Goal: Information Seeking & Learning: Learn about a topic

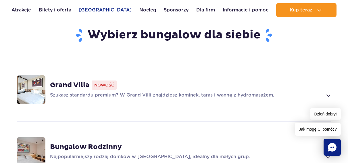
scroll to position [402, 0]
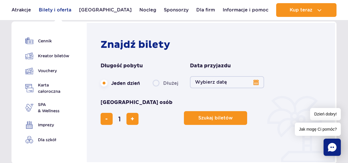
click at [68, 11] on link "Bilety i oferta" at bounding box center [55, 10] width 32 height 14
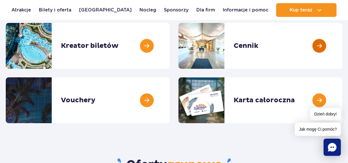
click at [342, 55] on link at bounding box center [342, 46] width 0 height 46
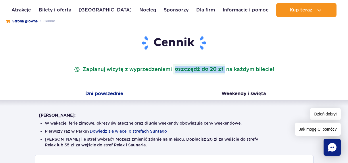
drag, startPoint x: 176, startPoint y: 69, endPoint x: 228, endPoint y: 68, distance: 51.7
click at [228, 68] on p "Zaplanuj wizytę z wyprzedzeniem i oszczędź do 20 zł na każdym bilecie!" at bounding box center [174, 69] width 202 height 10
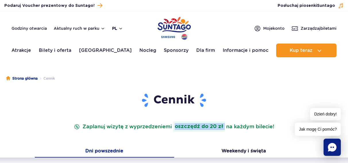
click at [119, 29] on button "pl" at bounding box center [117, 29] width 11 height 6
click at [123, 62] on span "UA" at bounding box center [126, 63] width 6 height 6
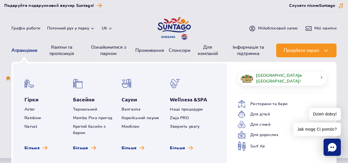
click at [21, 50] on link "Атракціони" at bounding box center [24, 51] width 26 height 14
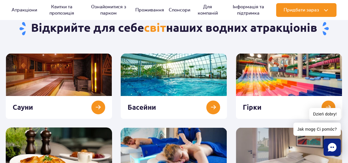
scroll to position [115, 0]
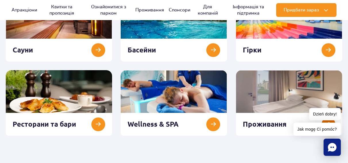
click at [248, 121] on link at bounding box center [289, 103] width 106 height 66
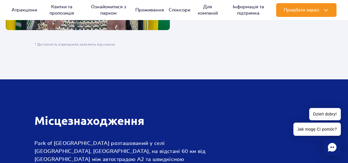
scroll to position [1463, 0]
